Goal: Communication & Community: Answer question/provide support

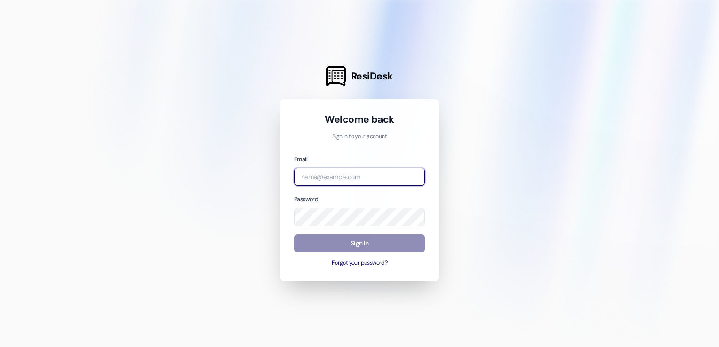
type input "[EMAIL_ADDRESS][DOMAIN_NAME]"
click at [339, 242] on button "Sign In" at bounding box center [359, 243] width 131 height 18
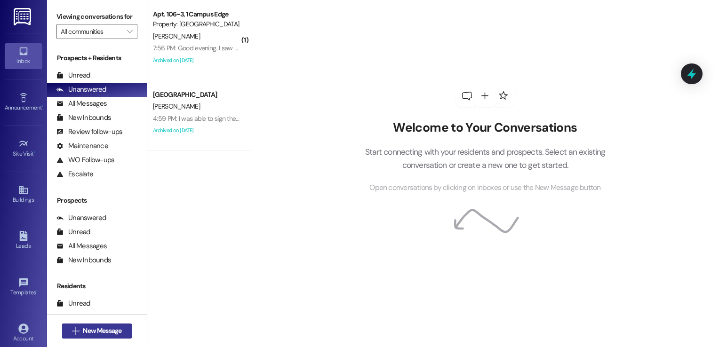
click at [89, 327] on span "New Message" at bounding box center [102, 331] width 39 height 10
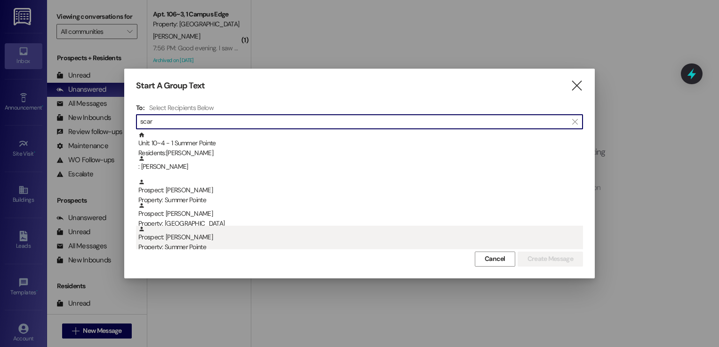
type input "scar"
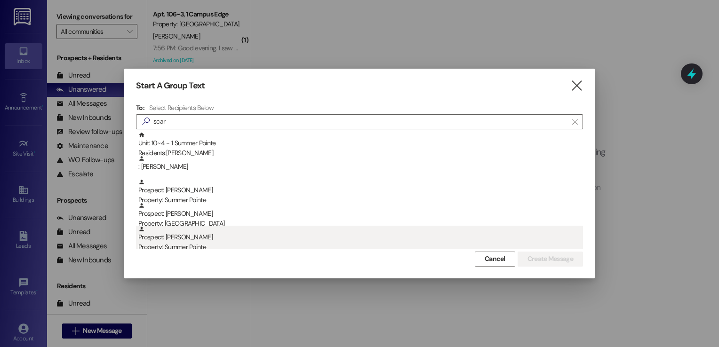
click at [174, 239] on div "Prospect: [PERSON_NAME] Property: Summer Pointe" at bounding box center [360, 239] width 445 height 27
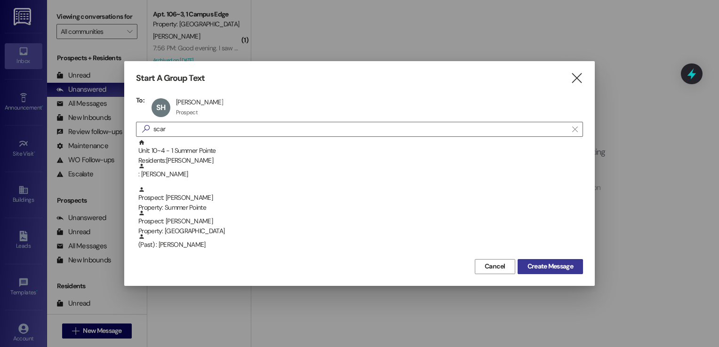
click at [556, 268] on span "Create Message" at bounding box center [551, 267] width 46 height 10
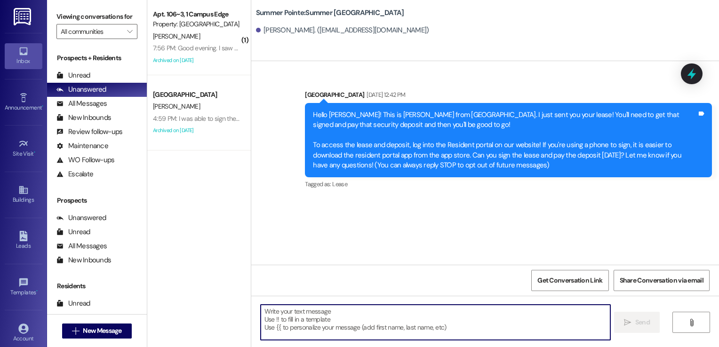
click at [297, 305] on textarea at bounding box center [436, 322] width 350 height 35
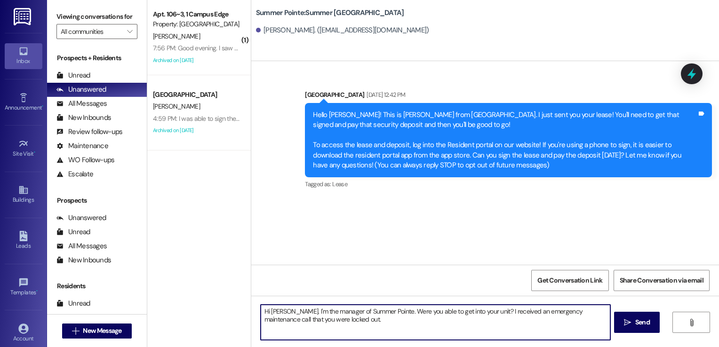
type textarea "Hi [PERSON_NAME]. I'm the manager of Summer Pointe. Were you able to get into y…"
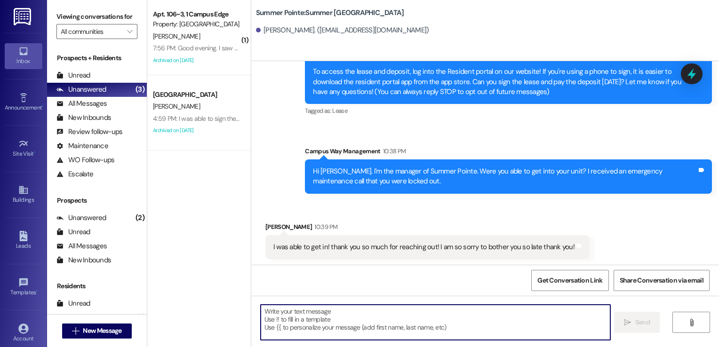
scroll to position [74, 0]
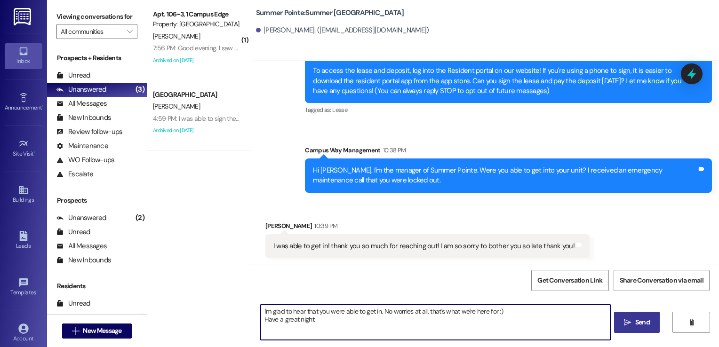
type textarea "I'm glad to hear that you were able to get in. No worries at all, that's what w…"
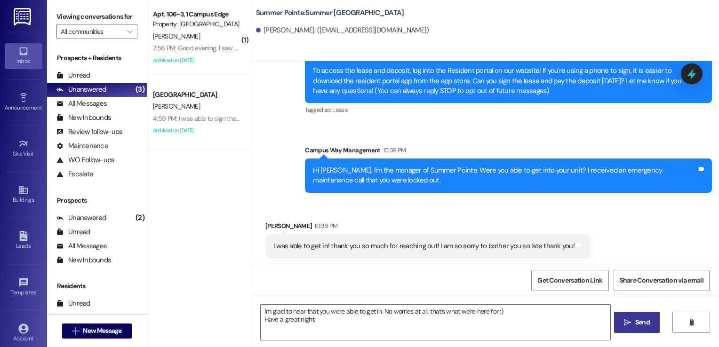
click at [635, 324] on span "Send" at bounding box center [642, 323] width 15 height 10
